Goal: Task Accomplishment & Management: Complete application form

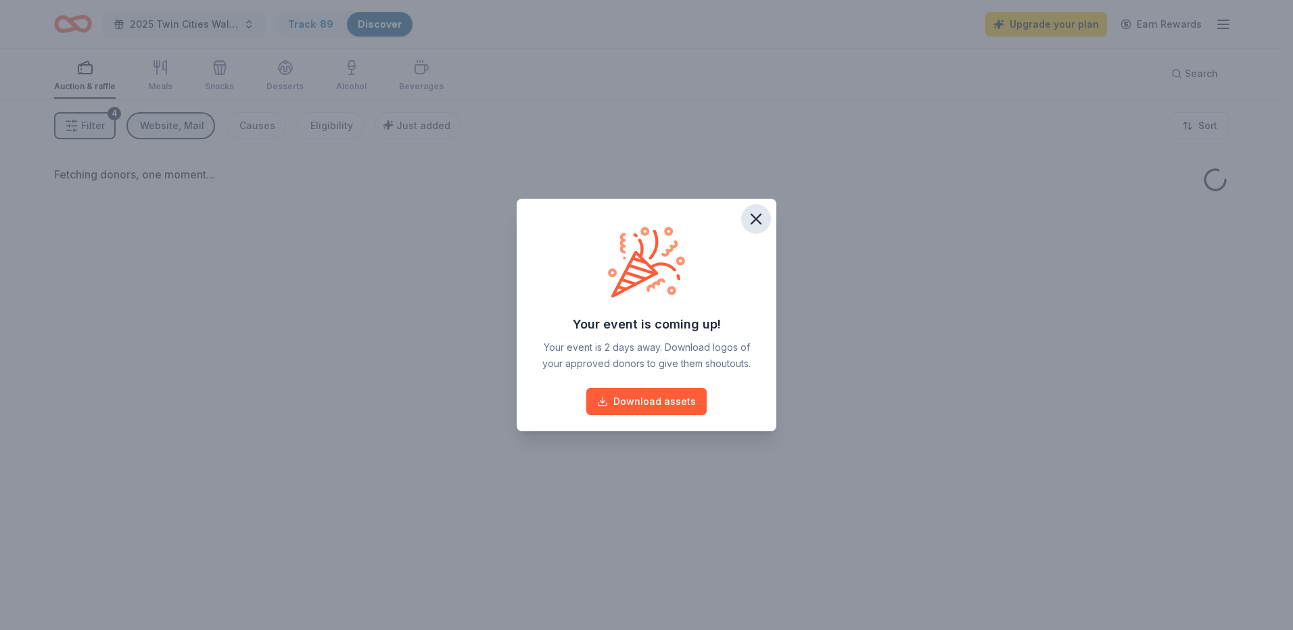
click at [762, 219] on icon "button" at bounding box center [756, 219] width 19 height 19
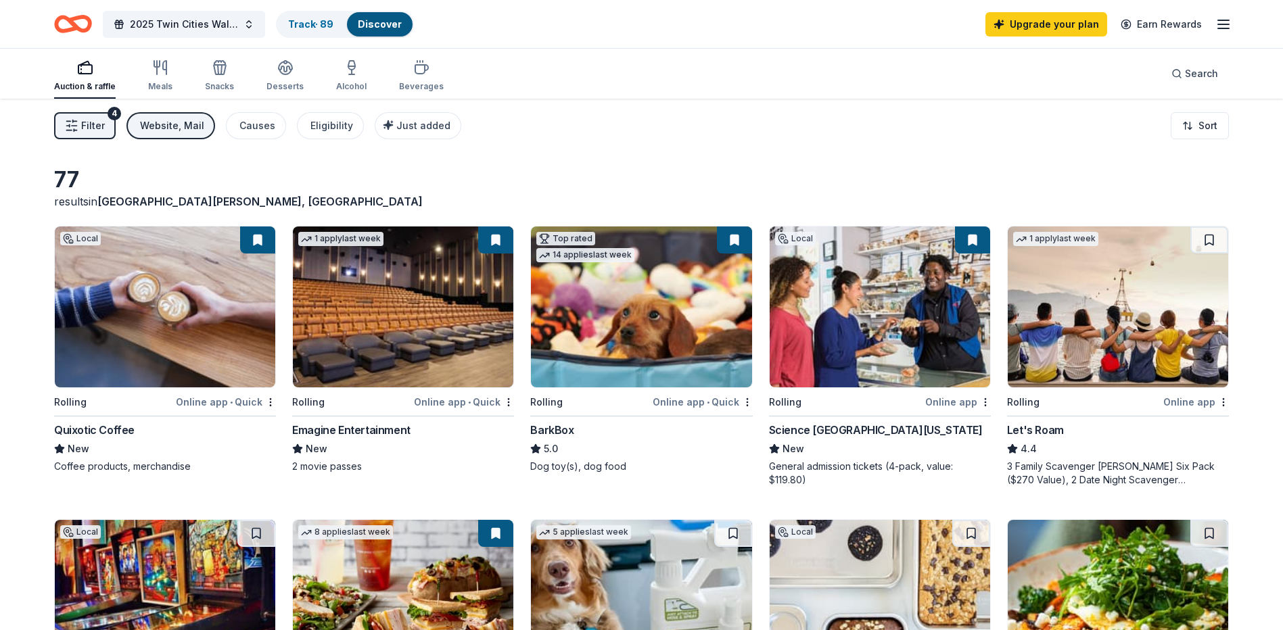
click at [87, 124] on span "Filter" at bounding box center [93, 126] width 24 height 16
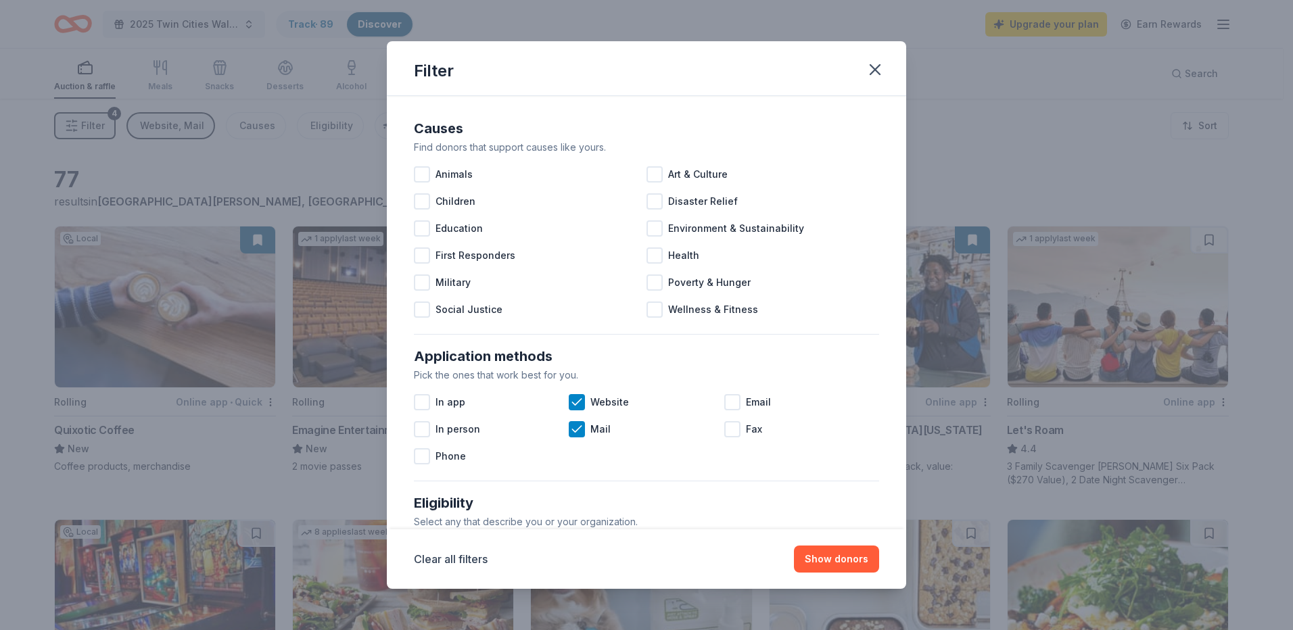
drag, startPoint x: 878, startPoint y: 65, endPoint x: 879, endPoint y: 55, distance: 10.2
click at [878, 64] on icon "button" at bounding box center [875, 69] width 19 height 19
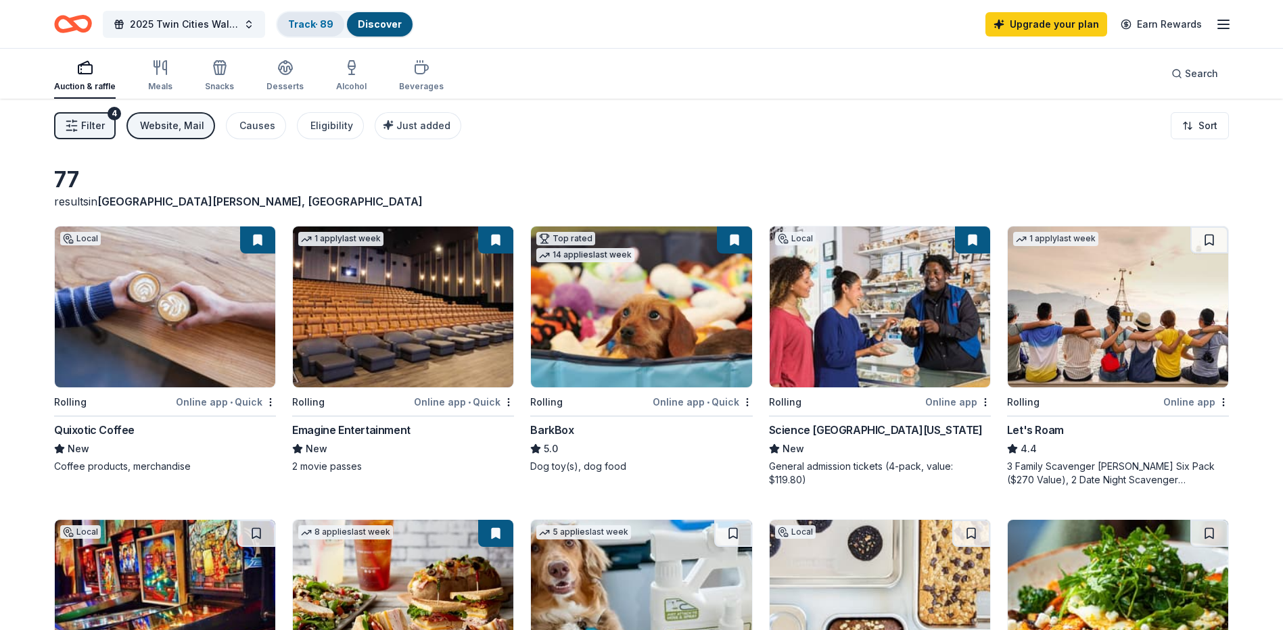
click at [315, 24] on link "Track · 89" at bounding box center [310, 23] width 45 height 11
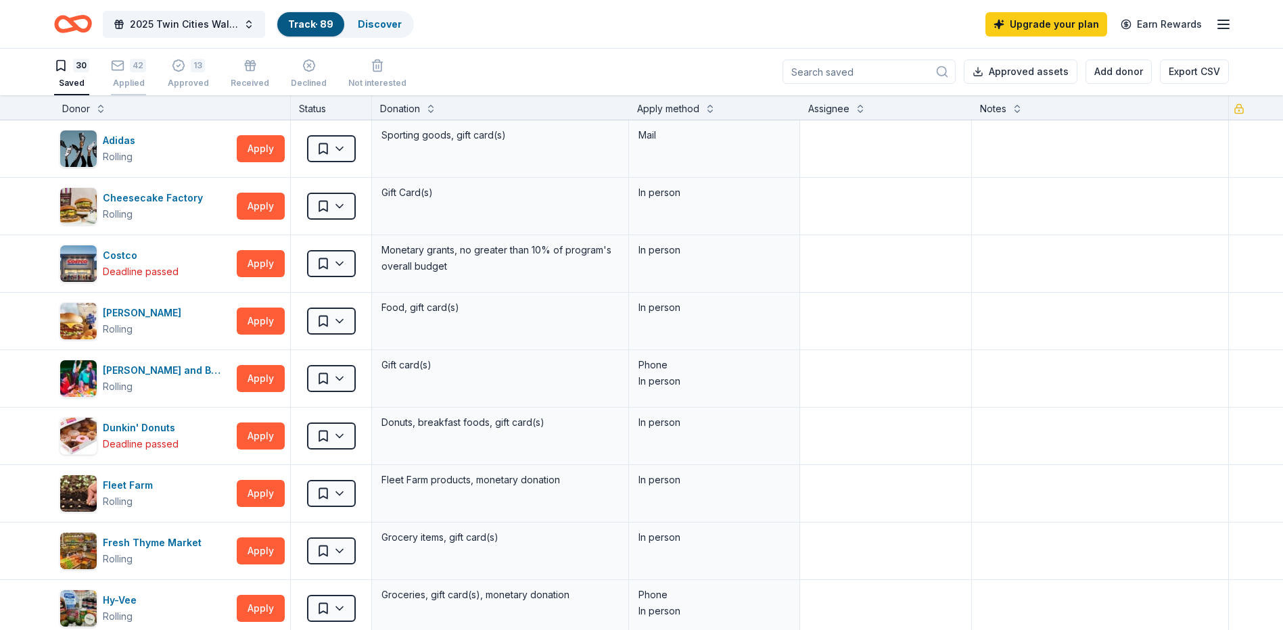
click at [114, 87] on div "Applied" at bounding box center [128, 83] width 35 height 11
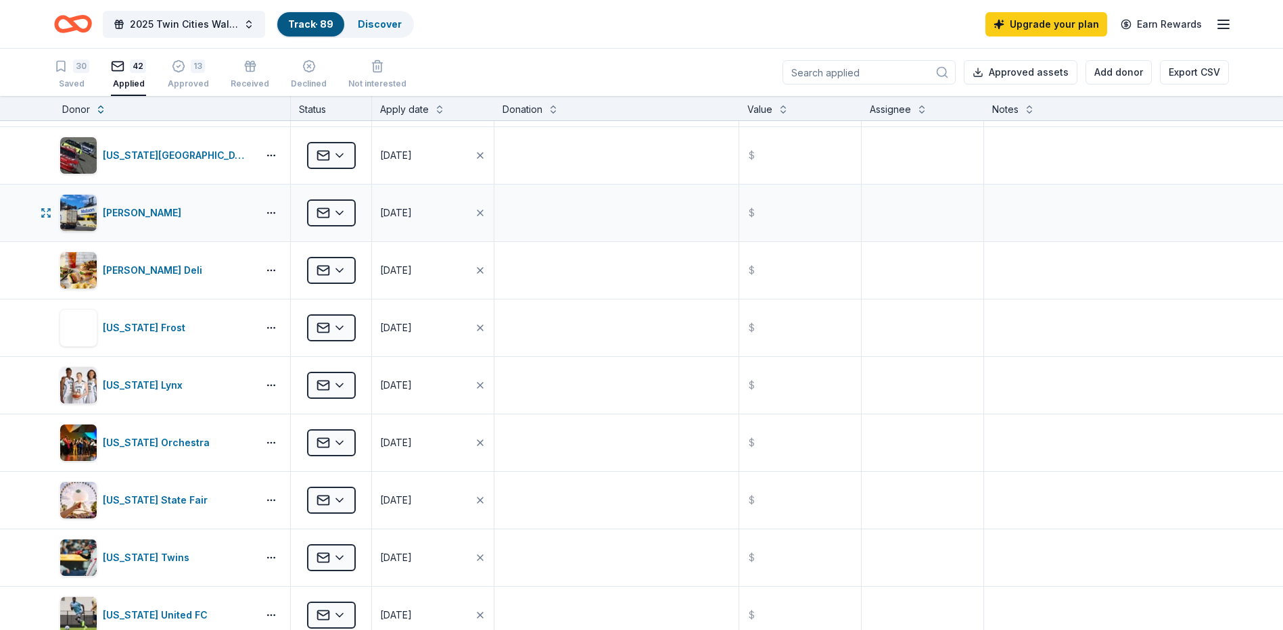
scroll to position [947, 0]
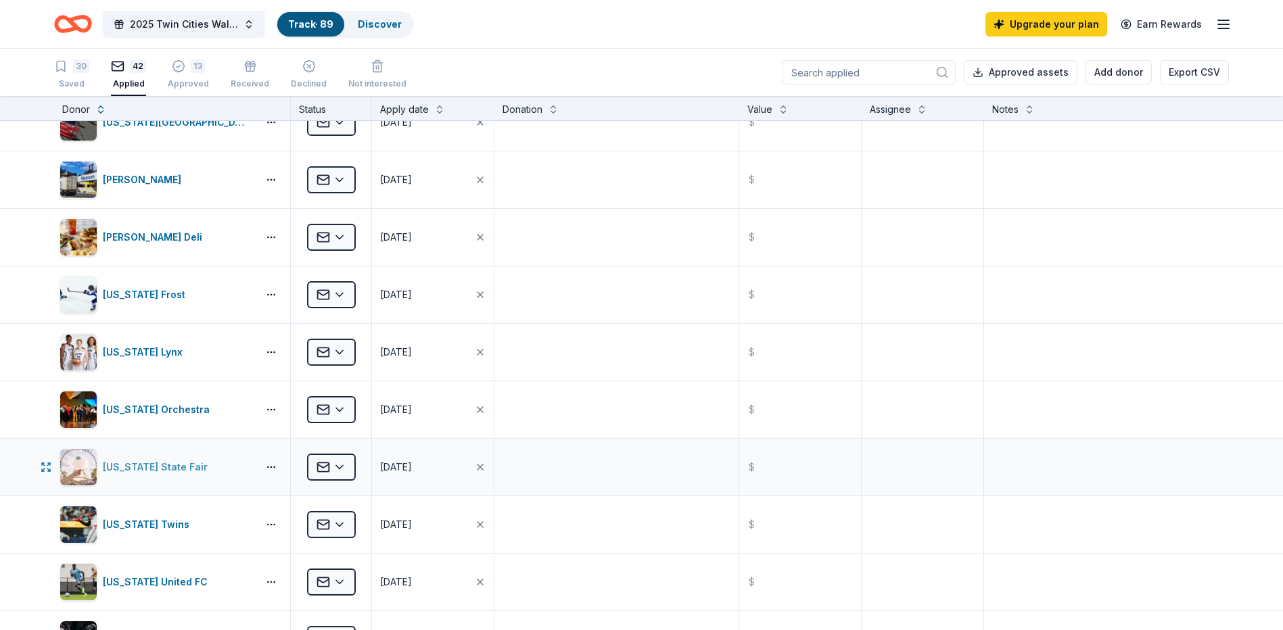
click at [175, 467] on div "[US_STATE] State Fair" at bounding box center [158, 467] width 110 height 16
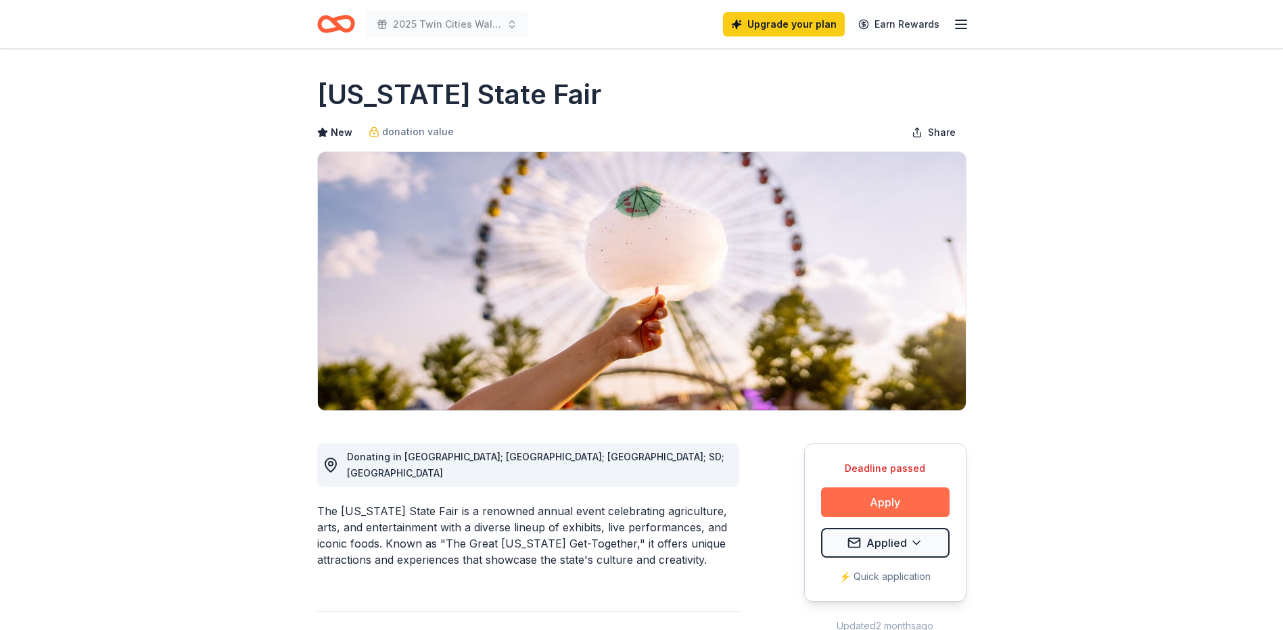
click at [897, 495] on button "Apply" at bounding box center [885, 503] width 129 height 30
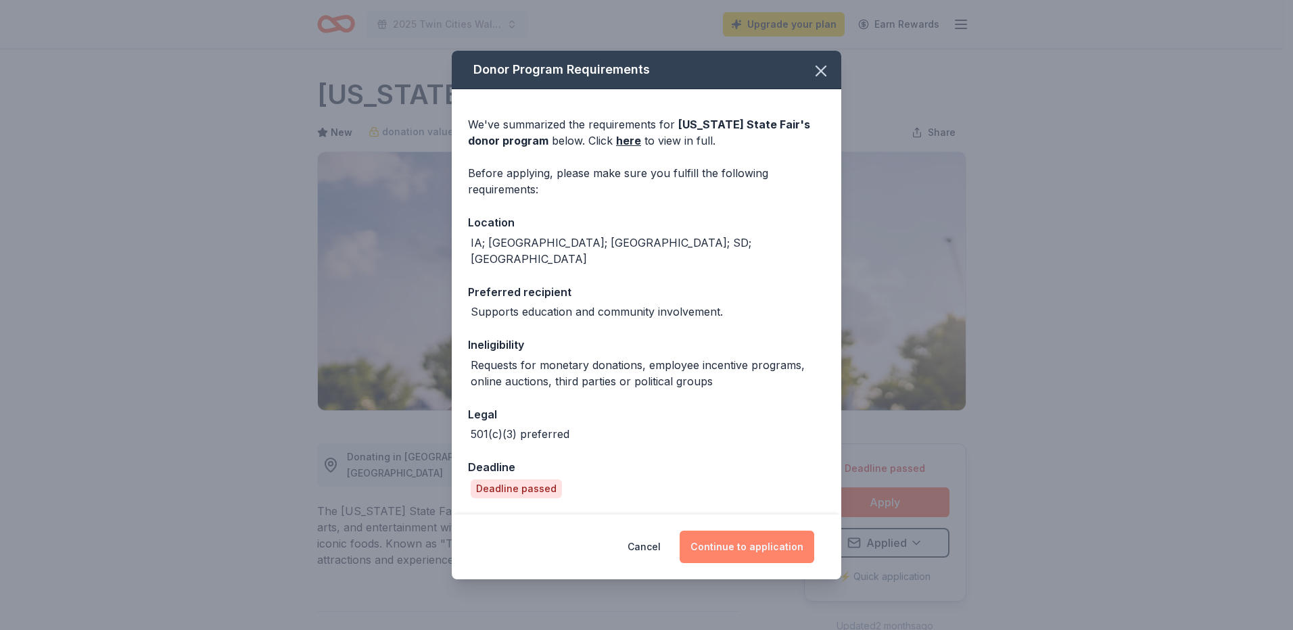
click at [759, 536] on button "Continue to application" at bounding box center [747, 547] width 135 height 32
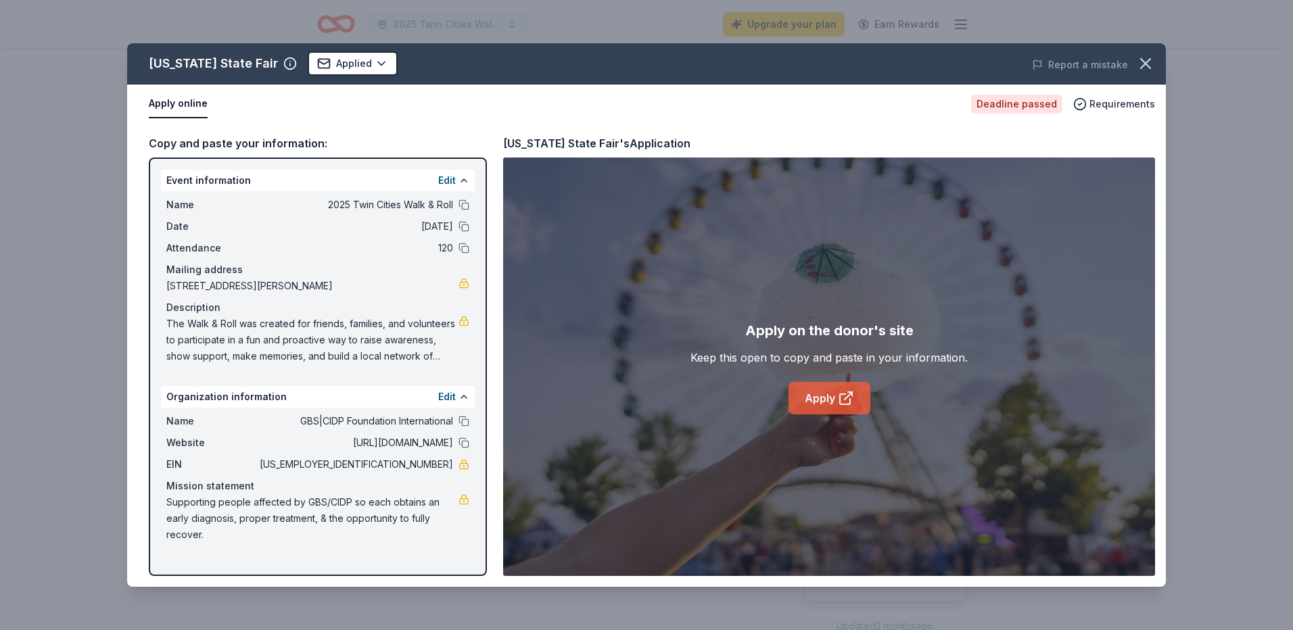
click at [798, 398] on link "Apply" at bounding box center [830, 398] width 82 height 32
click at [789, 382] on link "Apply" at bounding box center [830, 398] width 82 height 32
